Goal: Information Seeking & Learning: Learn about a topic

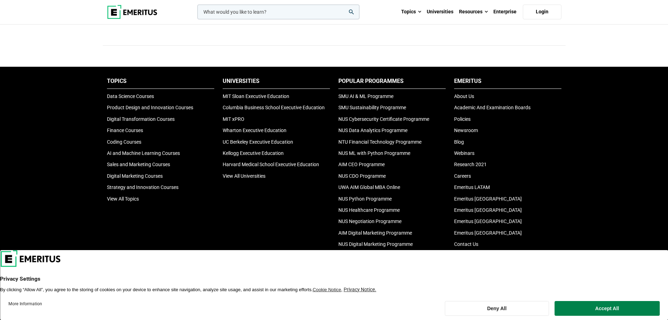
scroll to position [2326, 0]
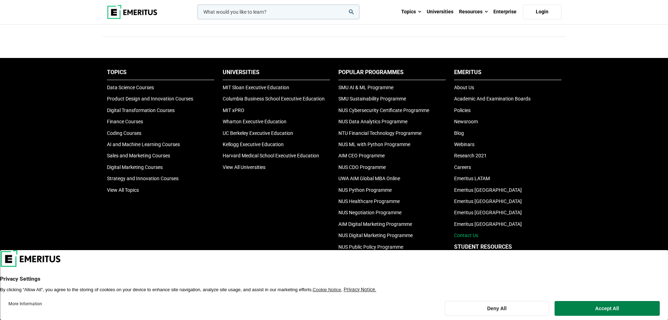
click at [466, 234] on link "Contact Us" at bounding box center [466, 235] width 24 height 6
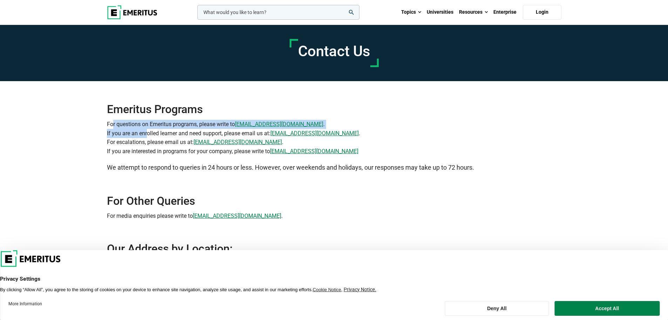
drag, startPoint x: 113, startPoint y: 127, endPoint x: 166, endPoint y: 132, distance: 52.4
click at [173, 132] on p "For questions on Emeritus programs, please write to info@emeritus.org . If you …" at bounding box center [334, 138] width 455 height 36
click at [151, 129] on p "For questions on Emeritus programs, please write to info@emeritus.org . If you …" at bounding box center [334, 138] width 455 height 36
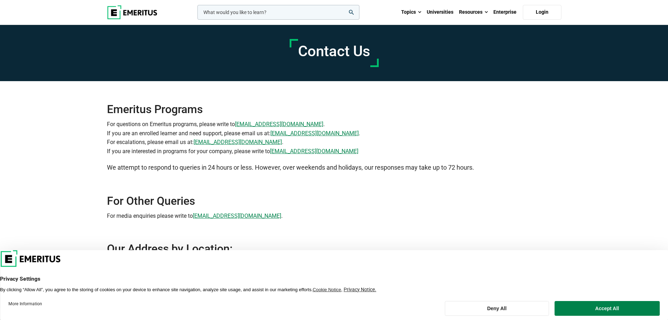
click at [132, 132] on p "For questions on Emeritus programs, please write to info@emeritus.org . If you …" at bounding box center [334, 138] width 455 height 36
drag, startPoint x: 120, startPoint y: 133, endPoint x: 164, endPoint y: 136, distance: 44.7
click at [160, 136] on p "For questions on Emeritus programs, please write to info@emeritus.org . If you …" at bounding box center [334, 138] width 455 height 36
click at [154, 136] on p "For questions on Emeritus programs, please write to info@emeritus.org . If you …" at bounding box center [334, 138] width 455 height 36
click at [131, 136] on p "For questions on Emeritus programs, please write to info@emeritus.org . If you …" at bounding box center [334, 138] width 455 height 36
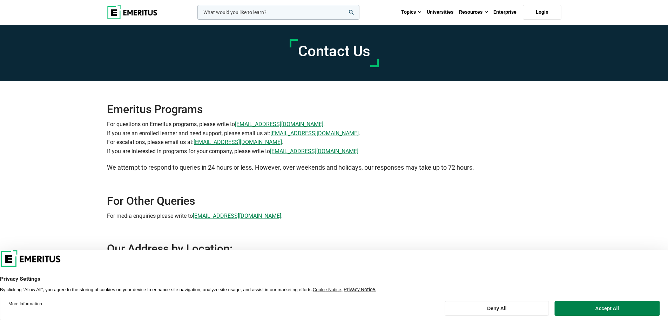
click at [122, 144] on p "For questions on Emeritus programs, please write to info@emeritus.org . If you …" at bounding box center [334, 138] width 455 height 36
click at [107, 148] on div "Emeritus Programs For questions on Emeritus programs, please write to info@emer…" at bounding box center [334, 161] width 463 height 160
click at [122, 150] on p "For questions on Emeritus programs, please write to info@emeritus.org . If you …" at bounding box center [334, 138] width 455 height 36
drag, startPoint x: 126, startPoint y: 151, endPoint x: 143, endPoint y: 153, distance: 17.1
click at [143, 153] on p "For questions on Emeritus programs, please write to info@emeritus.org . If you …" at bounding box center [334, 138] width 455 height 36
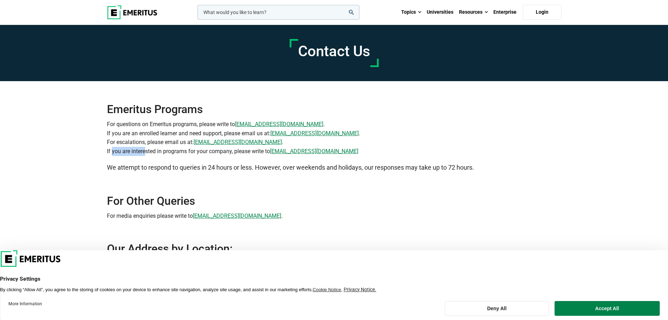
click at [141, 153] on p "For questions on Emeritus programs, please write to info@emeritus.org . If you …" at bounding box center [334, 138] width 455 height 36
click at [171, 153] on p "For questions on Emeritus programs, please write to info@emeritus.org . If you …" at bounding box center [334, 138] width 455 height 36
click at [147, 150] on p "For questions on Emeritus programs, please write to info@emeritus.org . If you …" at bounding box center [334, 138] width 455 height 36
click at [132, 14] on img at bounding box center [132, 12] width 51 height 14
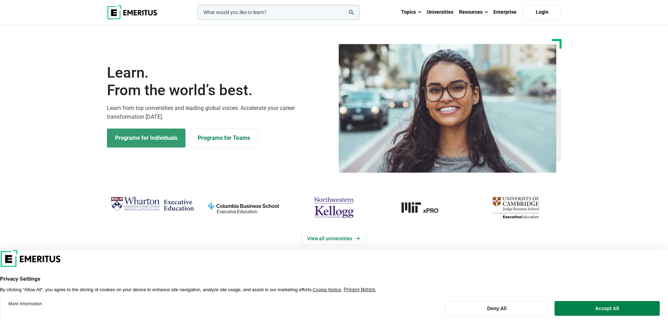
click at [170, 136] on link "Programs for Individuals" at bounding box center [146, 137] width 79 height 19
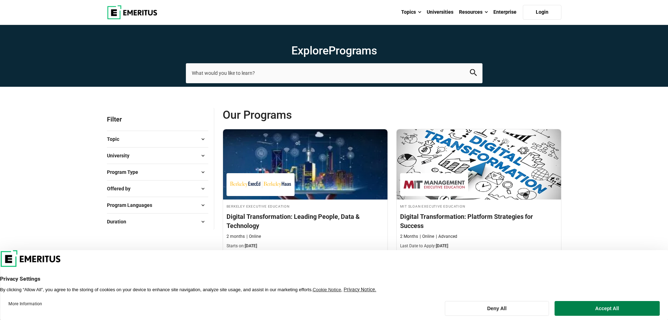
click at [163, 169] on button "Program Type" at bounding box center [157, 172] width 101 height 11
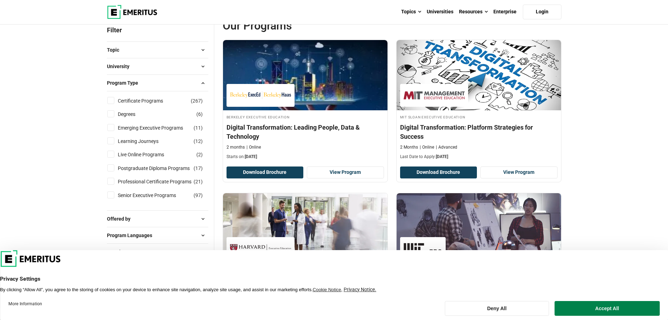
scroll to position [105, 0]
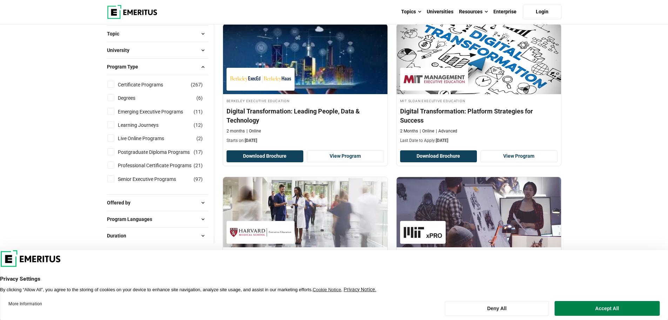
click at [111, 153] on input "Postgraduate Diploma Programs ( 17 )" at bounding box center [110, 151] width 7 height 7
checkbox input "true"
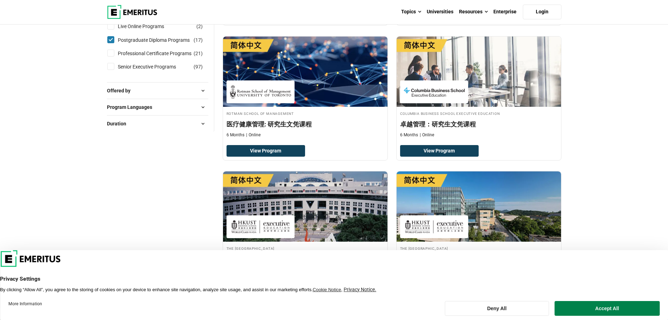
scroll to position [758, 0]
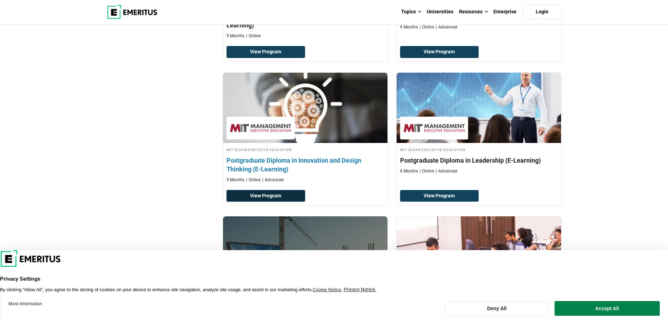
click at [293, 196] on link "View Program" at bounding box center [266, 196] width 79 height 12
